Goal: Task Accomplishment & Management: Manage account settings

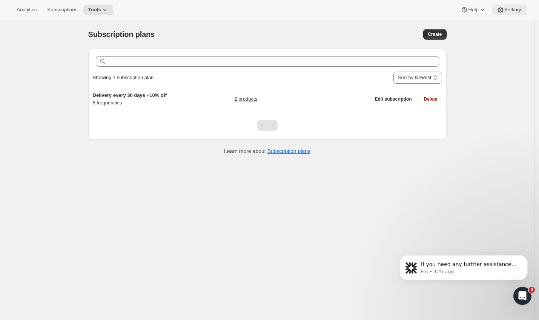
click at [506, 9] on span "Settings" at bounding box center [513, 10] width 18 height 6
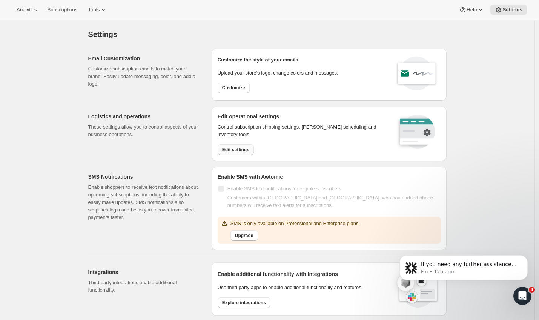
click at [238, 149] on span "Edit settings" at bounding box center [235, 150] width 27 height 6
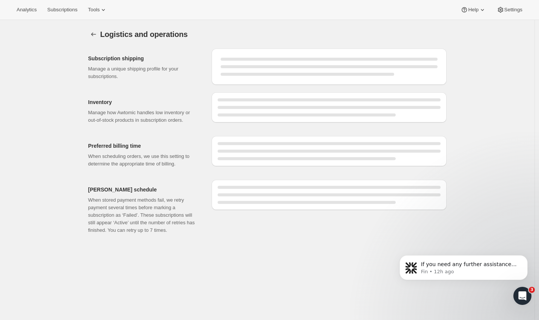
select select "DAY"
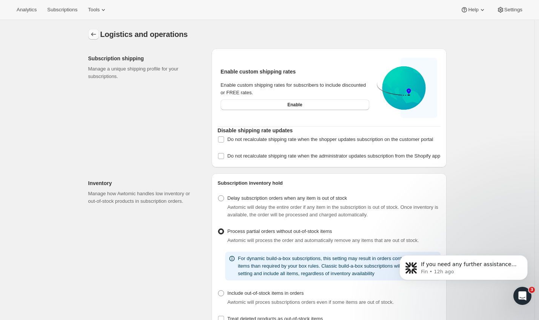
click at [93, 35] on icon "Settings" at bounding box center [94, 35] width 8 height 8
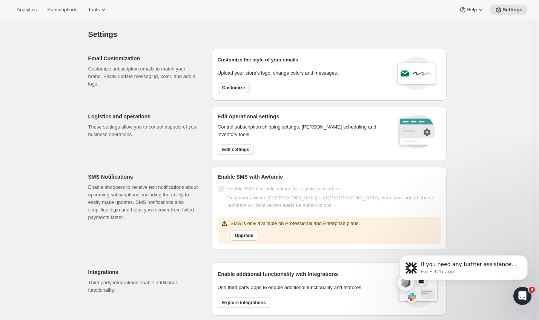
click at [235, 87] on span "Customize" at bounding box center [233, 88] width 23 height 6
select select "subscriptionMessage"
select select "5"
select select "15"
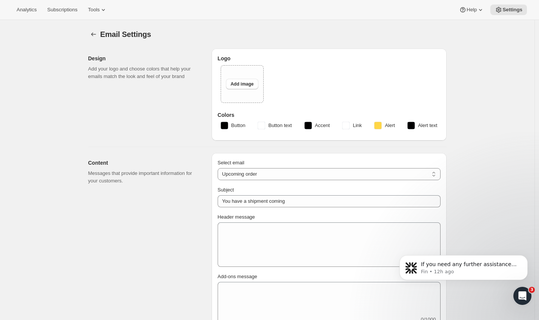
type input "Soopa Pets"
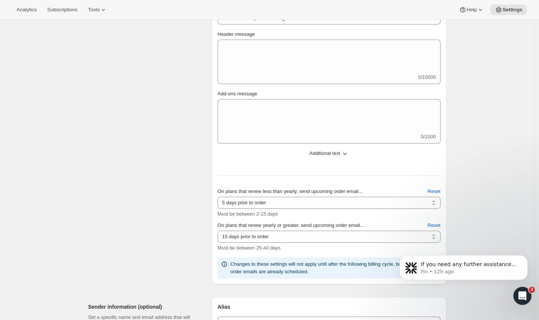
scroll to position [185, 0]
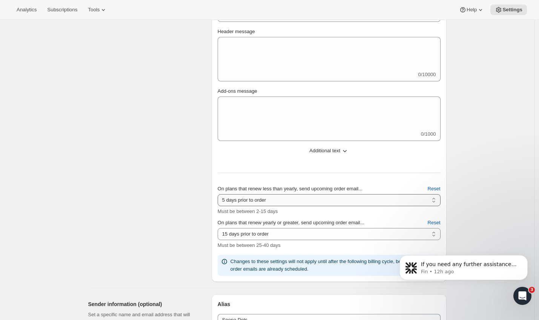
click at [230, 202] on select "2 days prior to order 3 days prior to order 4 days prior to order 5 days prior …" at bounding box center [329, 200] width 223 height 12
select select "3"
click at [219, 194] on select "2 days prior to order 3 days prior to order 4 days prior to order 5 days prior …" at bounding box center [329, 200] width 223 height 12
click at [205, 207] on div "Content Messages that provide important information for your customers." at bounding box center [146, 125] width 117 height 314
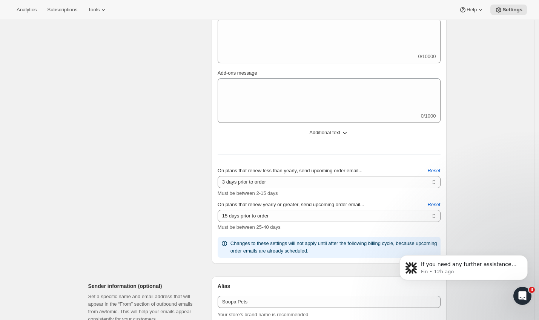
scroll to position [202, 0]
